Goal: Task Accomplishment & Management: Manage account settings

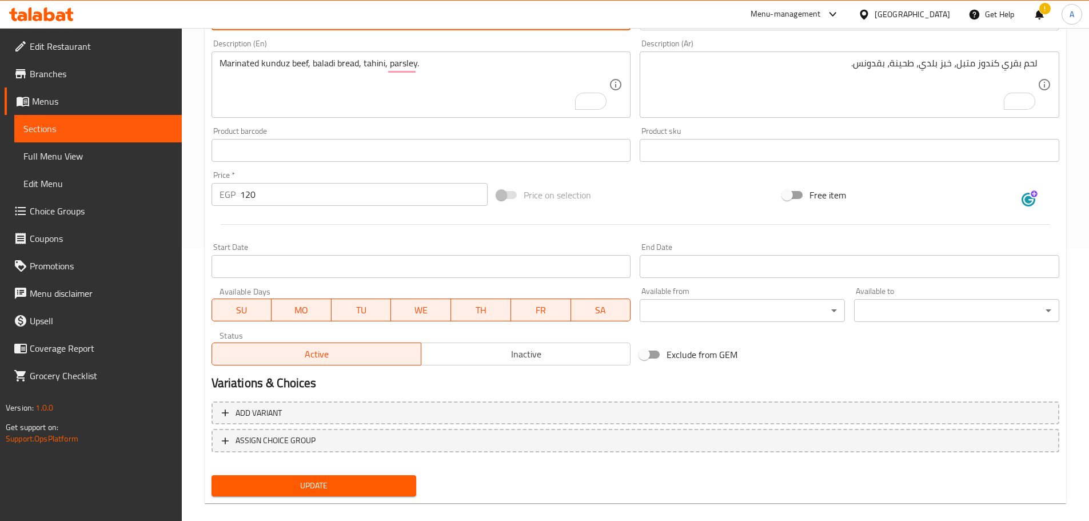
scroll to position [286, 0]
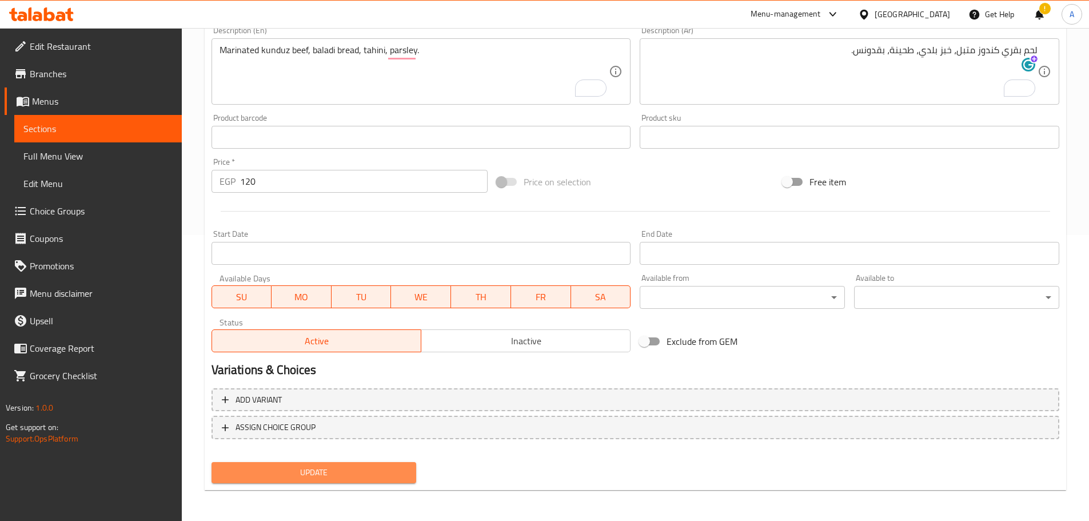
click at [376, 462] on button "Update" at bounding box center [314, 472] width 205 height 21
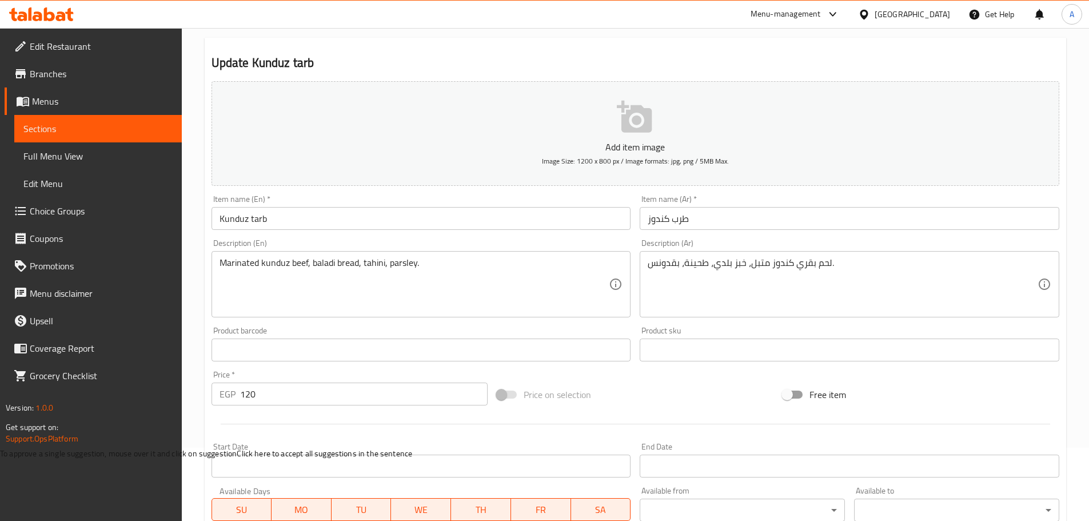
scroll to position [287, 0]
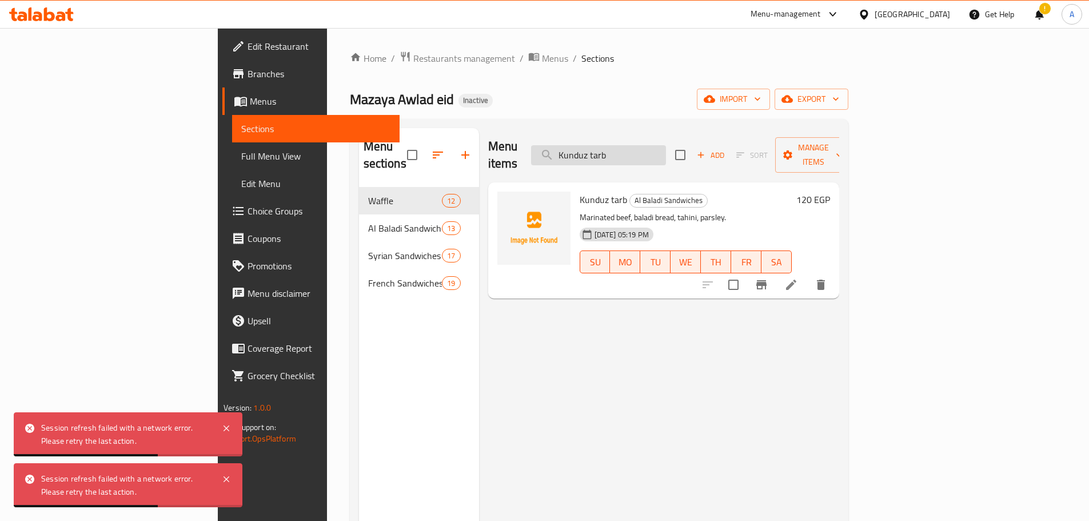
click at [658, 145] on input "Kunduz tarb" at bounding box center [598, 155] width 135 height 20
paste input "Syrian Fries"
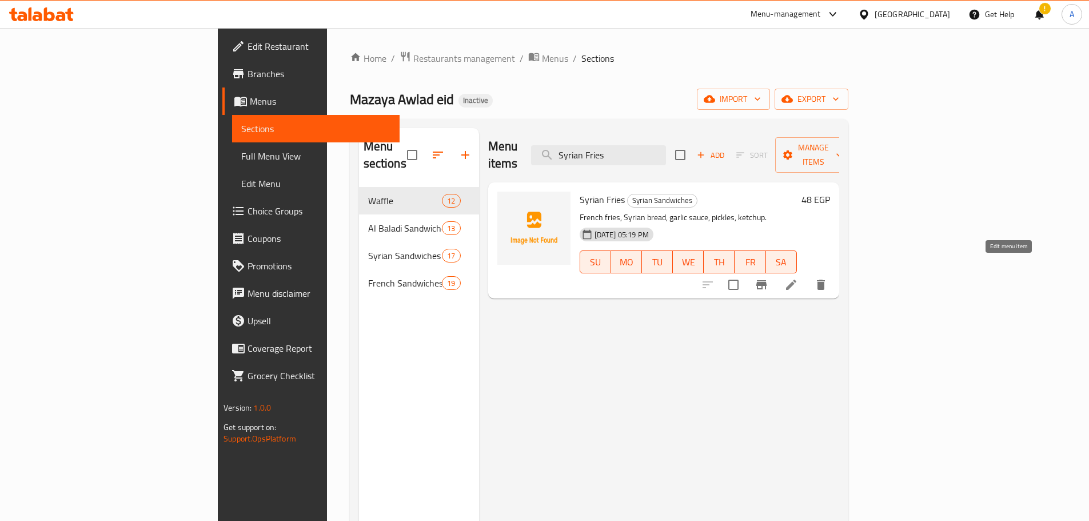
type input "Syrian Fries"
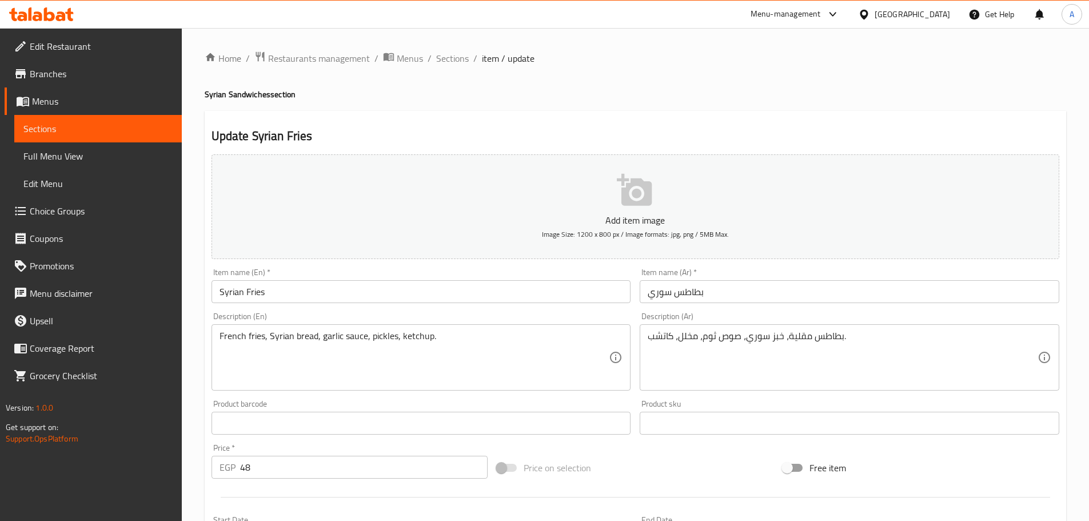
click at [247, 288] on input "Syrian Fries" at bounding box center [422, 291] width 420 height 23
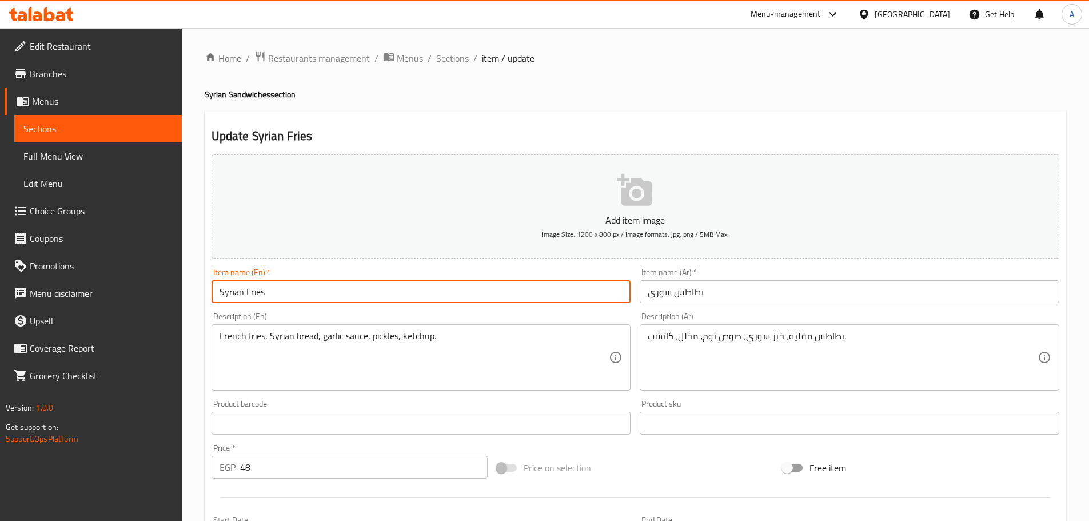
click at [247, 288] on input "Syrian Fries" at bounding box center [422, 291] width 420 height 23
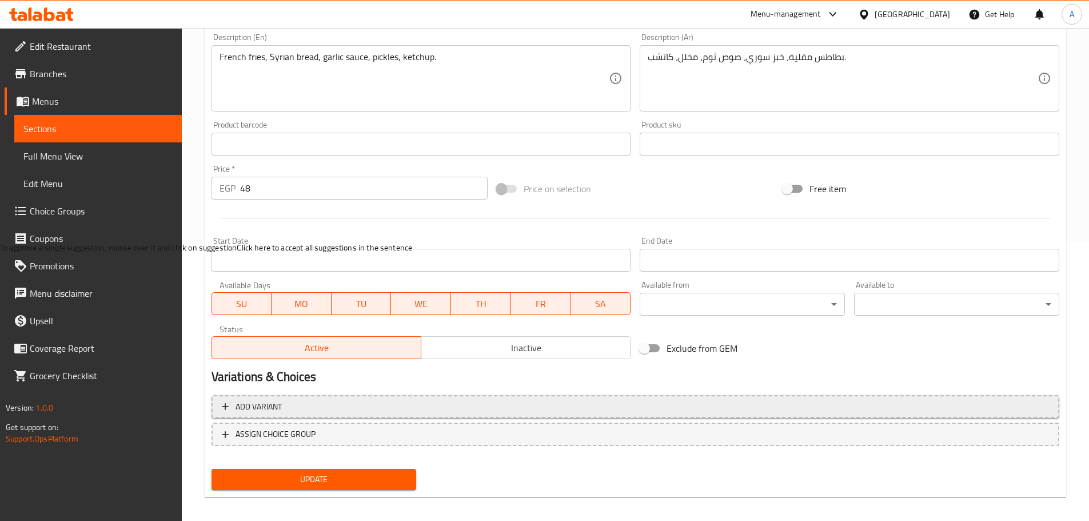
scroll to position [287, 0]
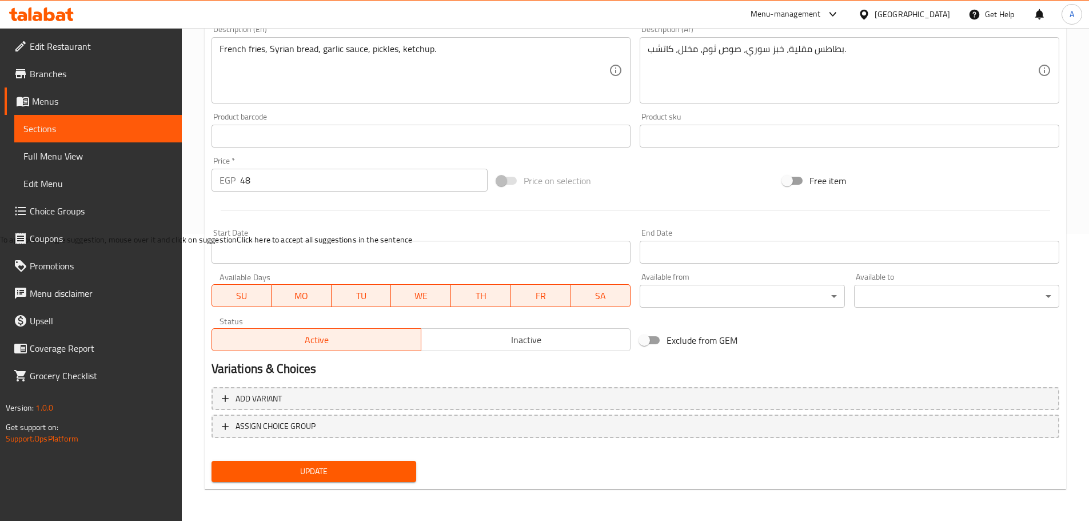
type input "Syrian Potato"
click at [328, 473] on span "Update" at bounding box center [314, 471] width 187 height 14
